Goal: Task Accomplishment & Management: Complete application form

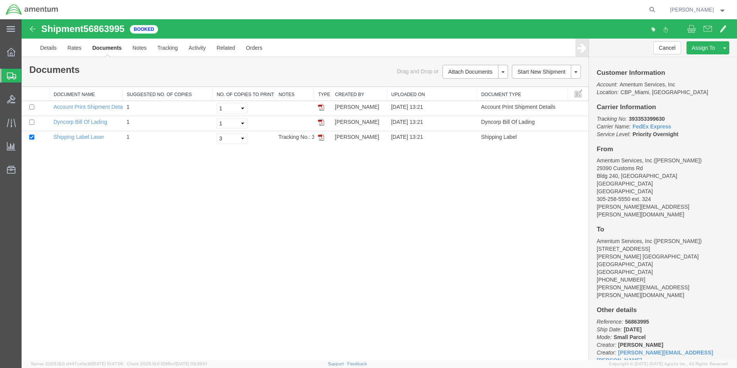
click at [0, 0] on span "Create Shipment" at bounding box center [0, 0] width 0 height 0
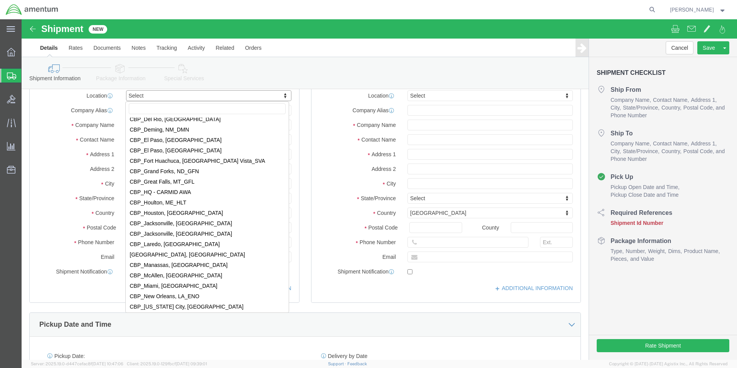
scroll to position [1503, 0]
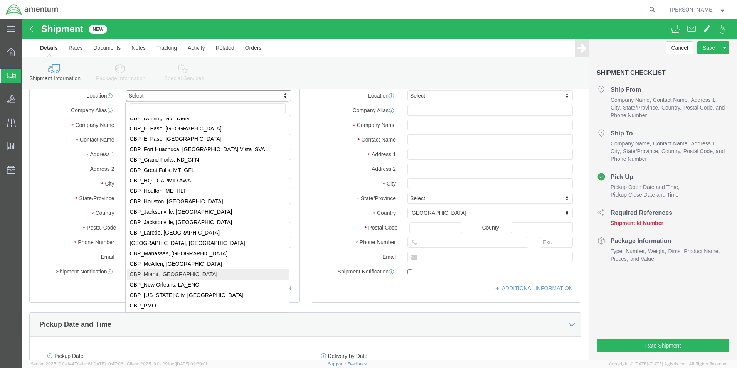
select select "49931"
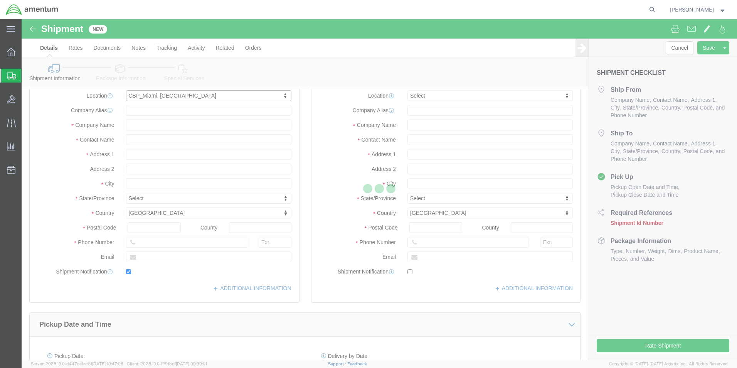
type input "29390 Customs Rd"
type input "Bldg 240, [GEOGRAPHIC_DATA]"
type input "33039"
type input "[PHONE_NUMBER]"
type input "324"
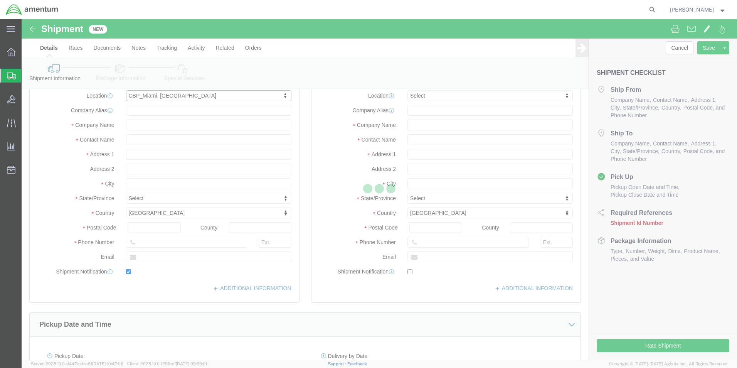
type input "[PERSON_NAME][EMAIL_ADDRESS][PERSON_NAME][DOMAIN_NAME]"
checkbox input "true"
type input "Amentum Services, Inc"
type input "[PERSON_NAME]"
type input "HOMESTEAD"
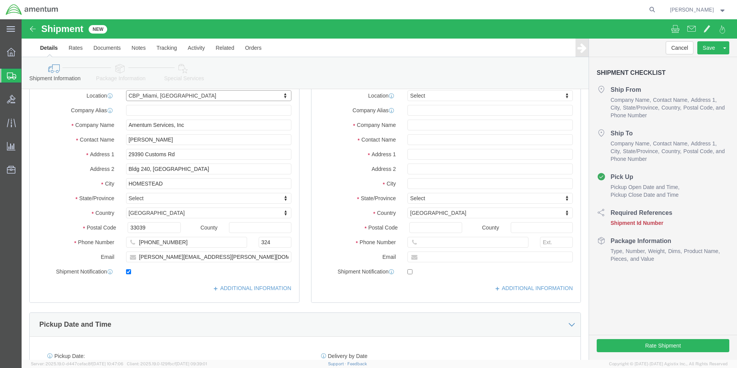
select select "FL"
click input "text"
click input "ca avcrad"
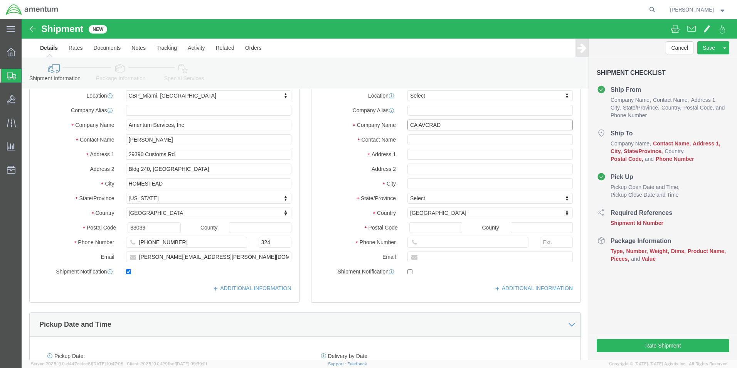
type input "CA AVCRAD"
click input "text"
type input "SGT. [PERSON_NAME]"
click input "text"
type input "1106TH CA AVCRAD"
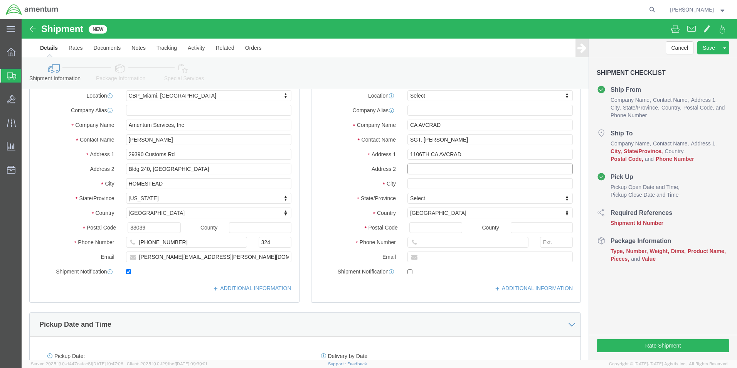
click input "text"
type input "[STREET_ADDRESS]"
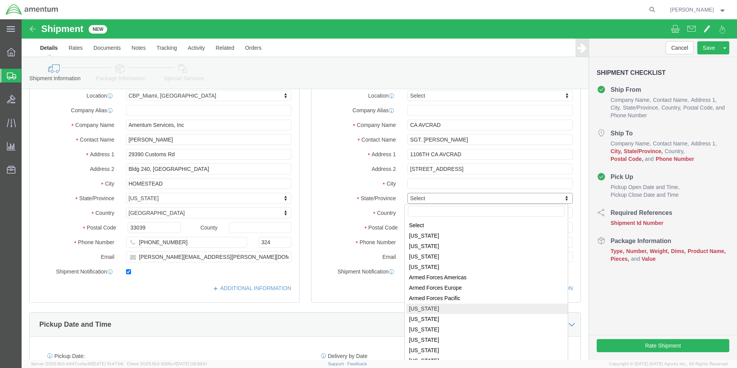
select select "CA"
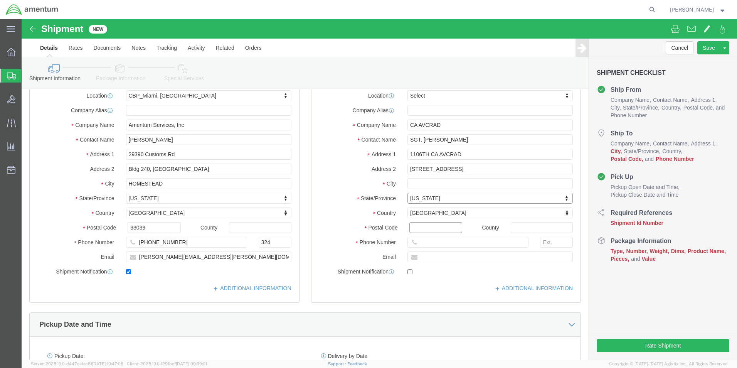
click input "Postal Code"
type input "93727-7404"
click input "text"
type input "5205842626"
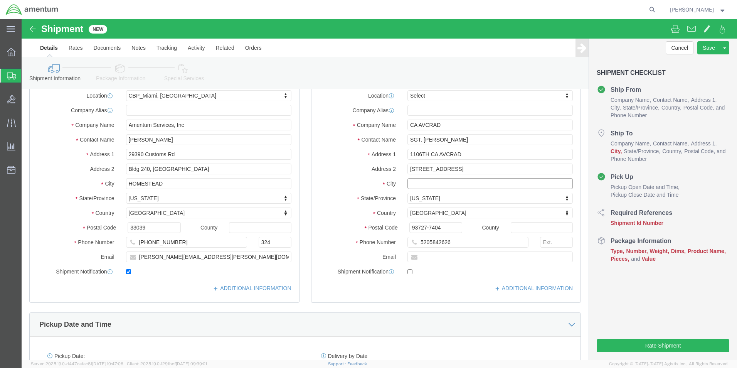
click input "text"
type input "[GEOGRAPHIC_DATA]"
click div "ADDITIONAL INFORMATION"
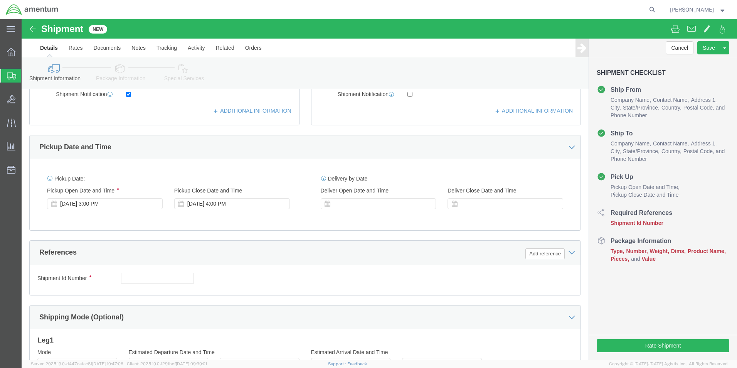
scroll to position [231, 0]
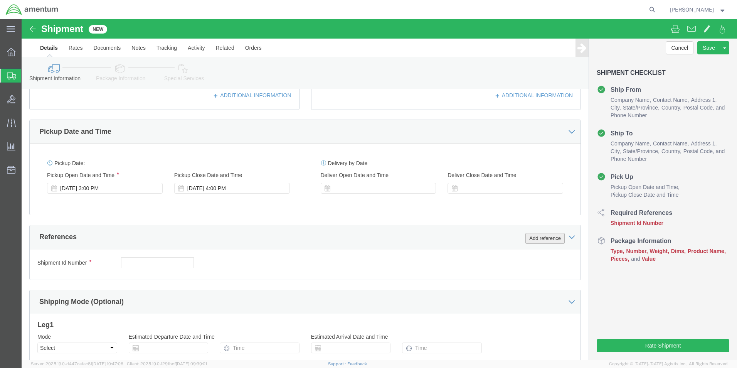
click button "Add reference"
click select "Select Account Type Activity ID Airline Appointment Number ASN Batch Request # …"
select select "DEPT"
click select "Select Account Type Activity ID Airline Appointment Number ASN Batch Request # …"
click input "text"
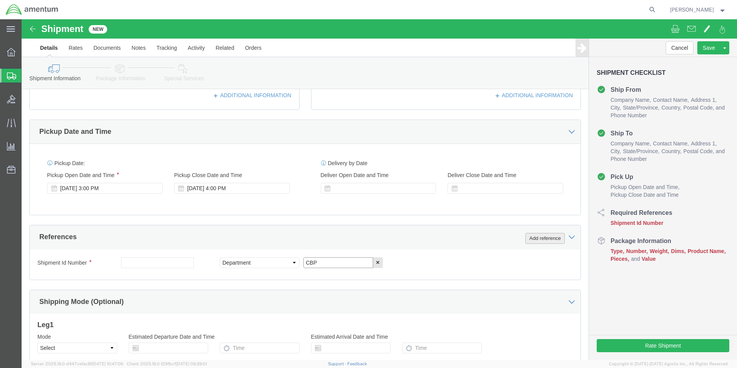
type input "CBP"
click button "Add reference"
click select "Select Account Type Activity ID Airline Appointment Number ASN Batch Request # …"
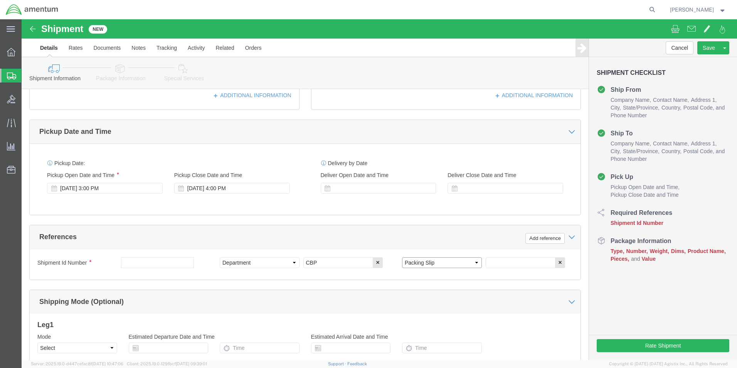
select select "CUSTREF"
click select "Select Account Type Activity ID Airline Appointment Number ASN Batch Request # …"
click input "text"
type input "SPACER / NUT -PAYBACK"
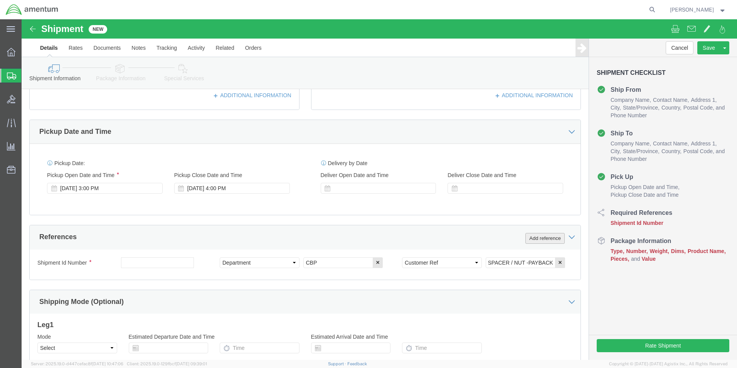
click button "Add reference"
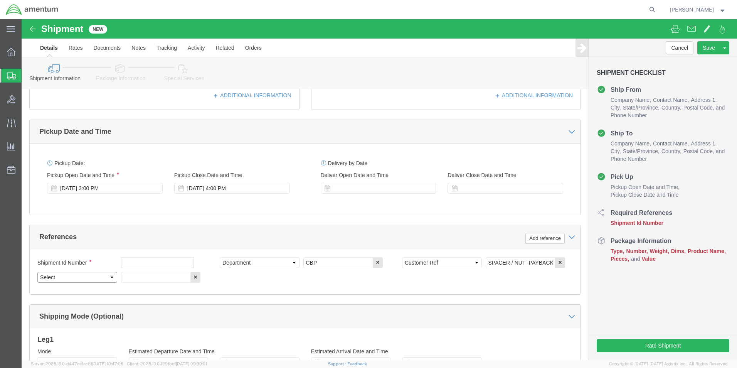
drag, startPoint x: 92, startPoint y: 258, endPoint x: 84, endPoint y: 257, distance: 7.7
click select "Select Account Type Activity ID Airline Appointment Number ASN Batch Request # …"
select select "PROJNUM"
click select "Select Account Type Activity ID Airline Appointment Number ASN Batch Request # …"
click input "text"
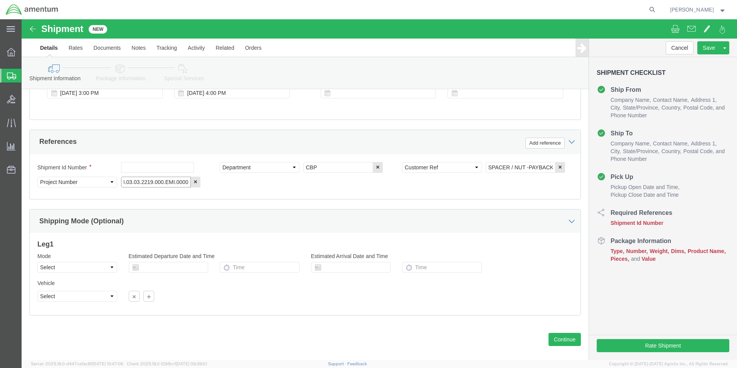
scroll to position [336, 0]
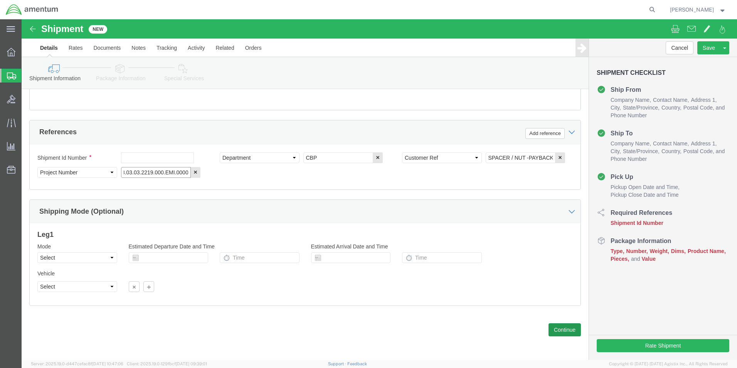
type input "6118.03.03.2219.000.EMI.0000"
click button "Continue"
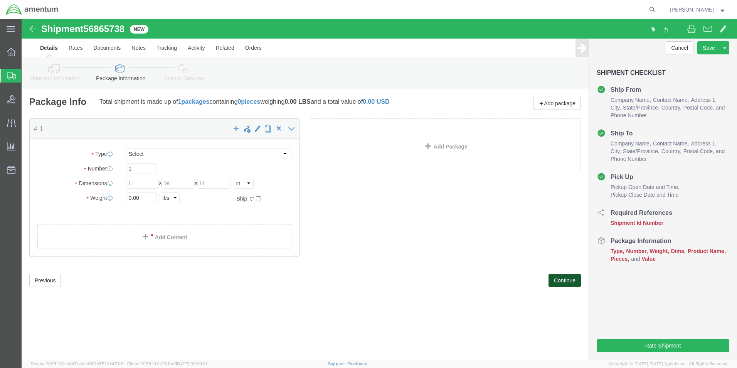
select select "CBOX"
click button "Previous"
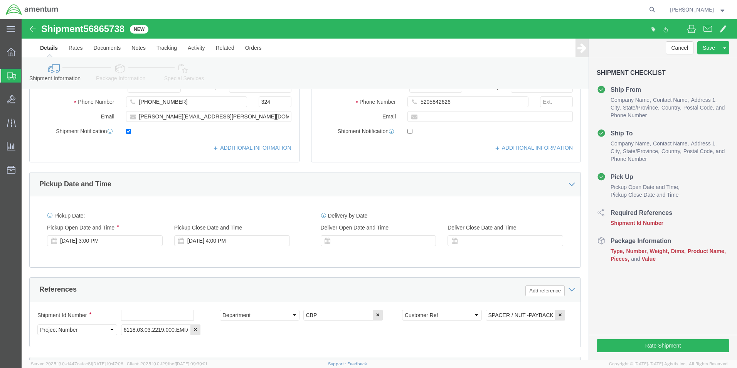
scroll to position [193, 0]
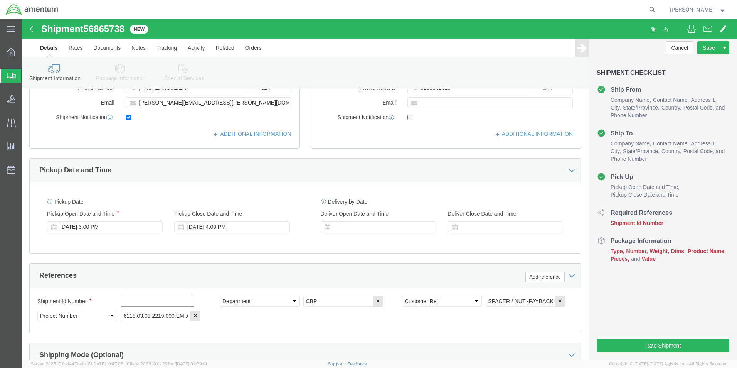
click input "text"
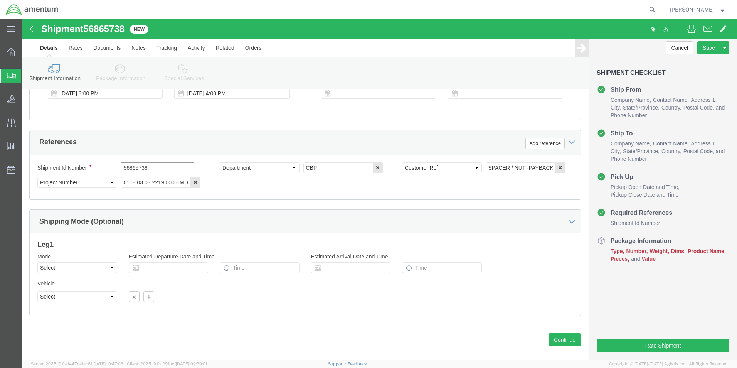
scroll to position [336, 0]
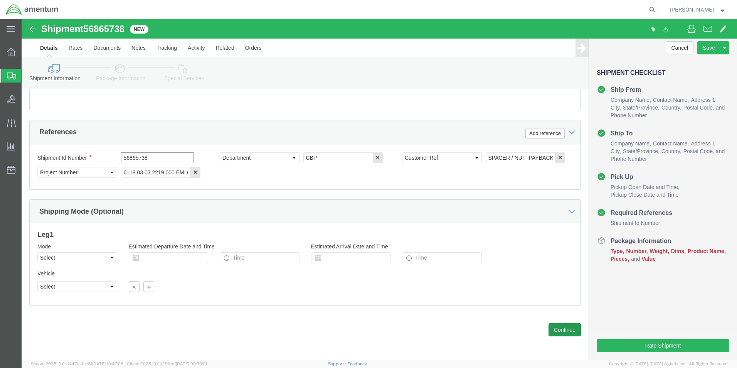
type input "56865738"
click button "Continue"
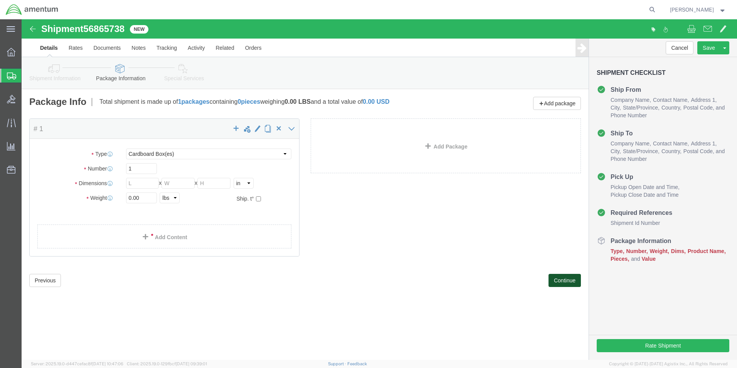
scroll to position [0, 0]
click input "text"
drag, startPoint x: 266, startPoint y: 136, endPoint x: 260, endPoint y: 140, distance: 7.4
click select "Select BCK Boxes Bale(s) Basket(s) Bolt(s) Bottle(s) Buckets Bulk Bundle(s) Can…"
select select "SBX"
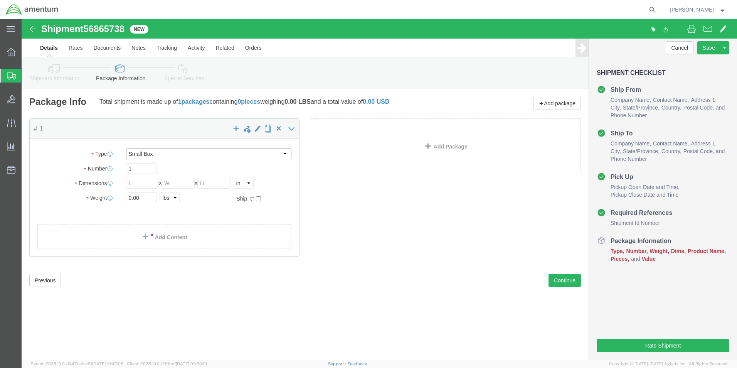
click select "Select BCK Boxes Bale(s) Basket(s) Bolt(s) Bottle(s) Buckets Bulk Bundle(s) Can…"
type input "12.25"
type input "11.00"
type input "1.50"
click input "0.00"
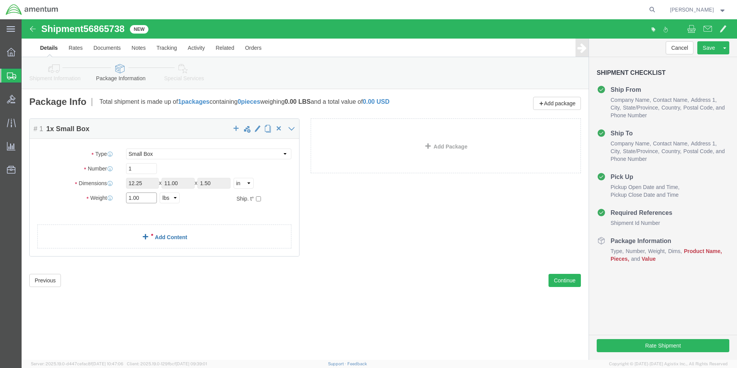
type input "1.00"
click span
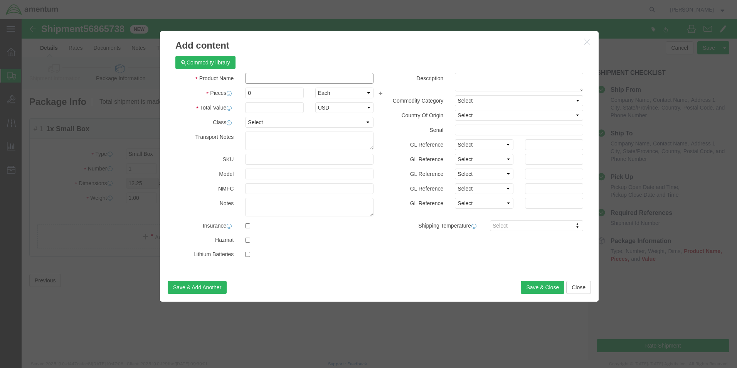
click input "text"
type input "SPACER / NUT"
click input "0"
type input "0"
type input "13"
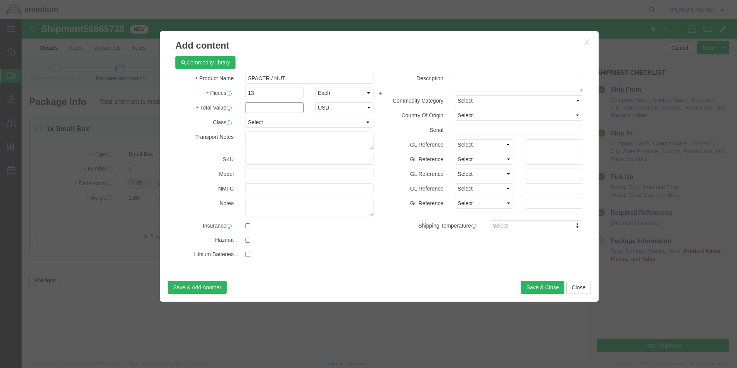
click input "text"
type input "200.00"
click button "Save & Close"
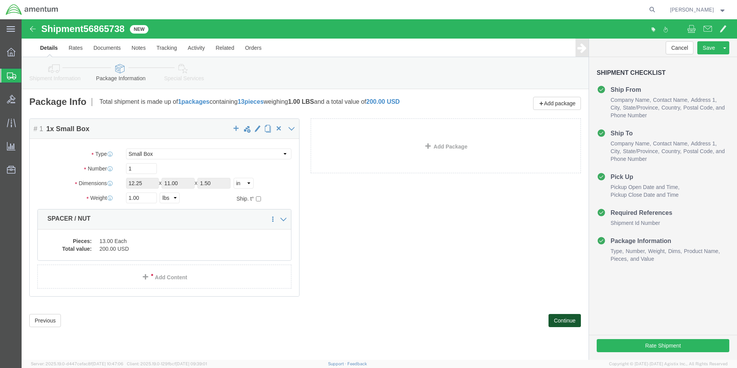
click button "Continue"
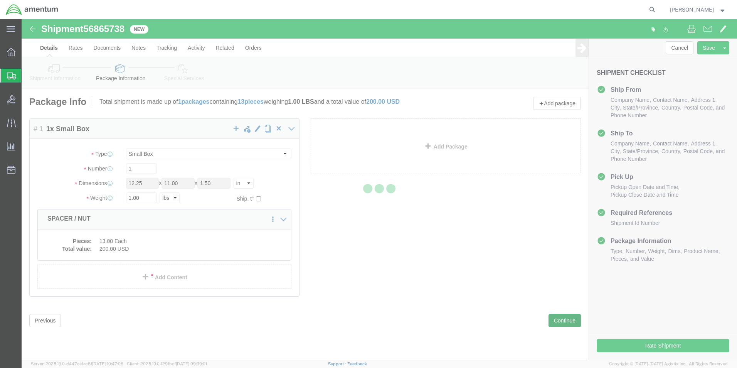
select select
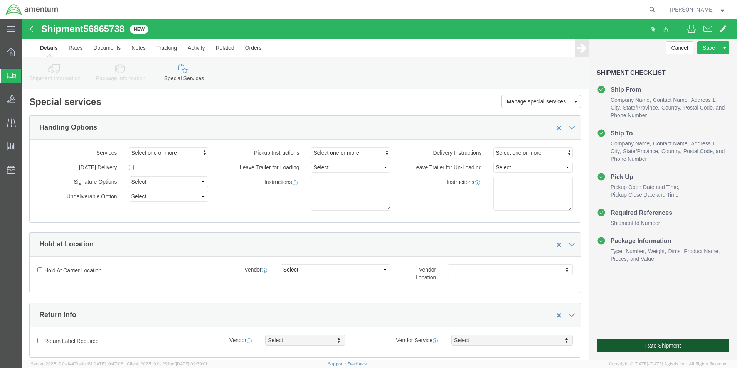
click button "Rate Shipment"
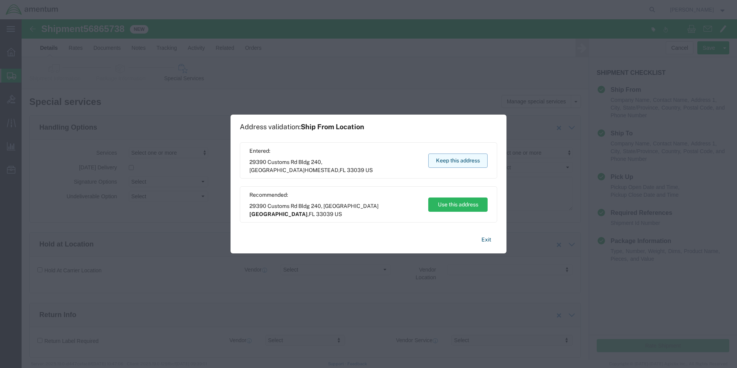
click at [450, 157] on button "Keep this address" at bounding box center [457, 160] width 59 height 14
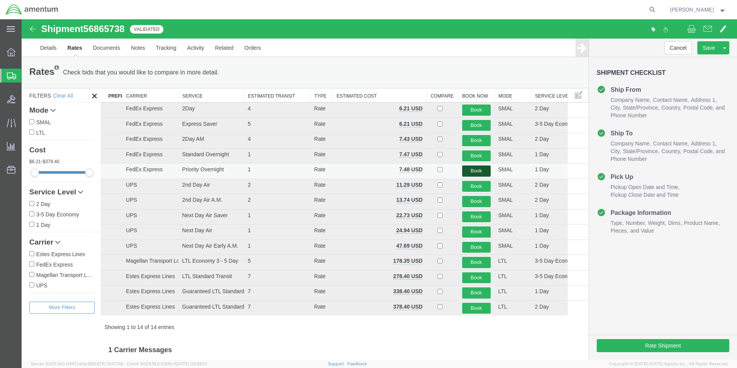
click at [468, 171] on button "Book" at bounding box center [476, 170] width 29 height 11
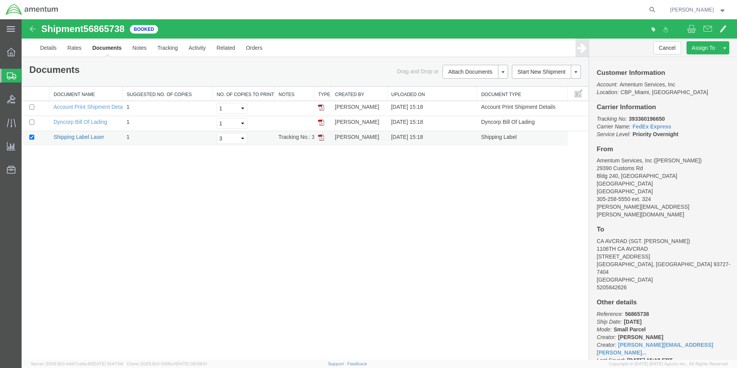
click at [72, 135] on link "Shipping Label Laser" at bounding box center [79, 137] width 51 height 6
